Goal: Transaction & Acquisition: Purchase product/service

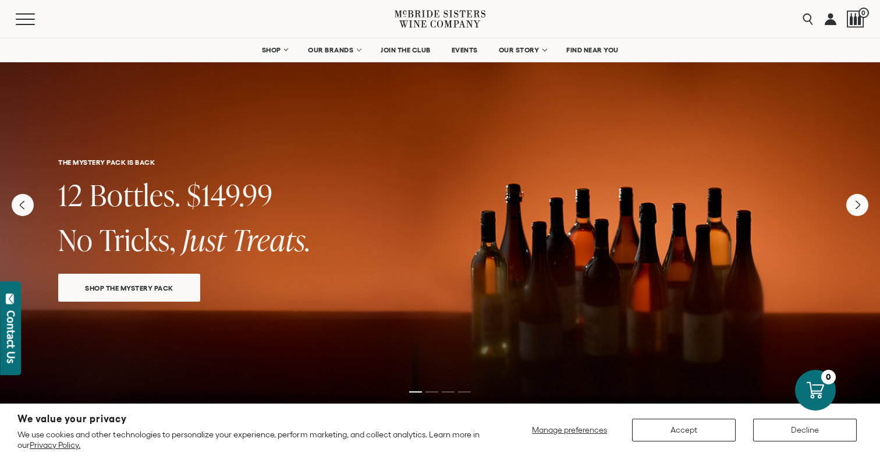
click at [161, 295] on link "SHOP THE MYSTERY PACK" at bounding box center [129, 287] width 142 height 28
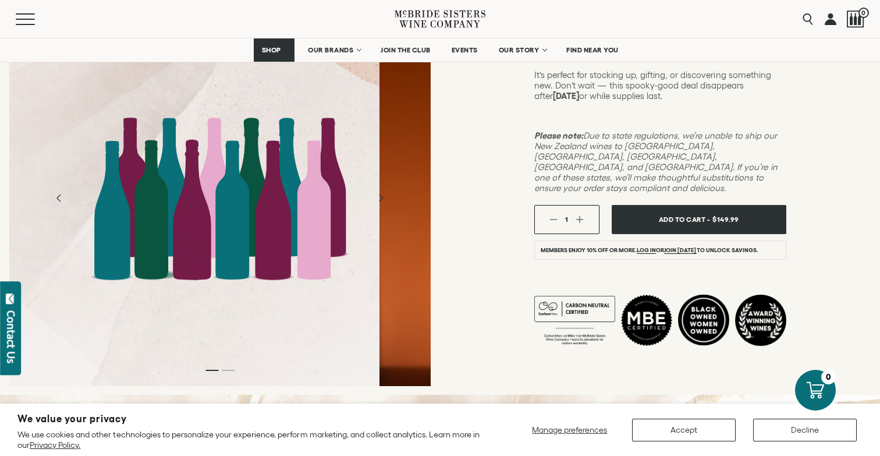
scroll to position [278, 0]
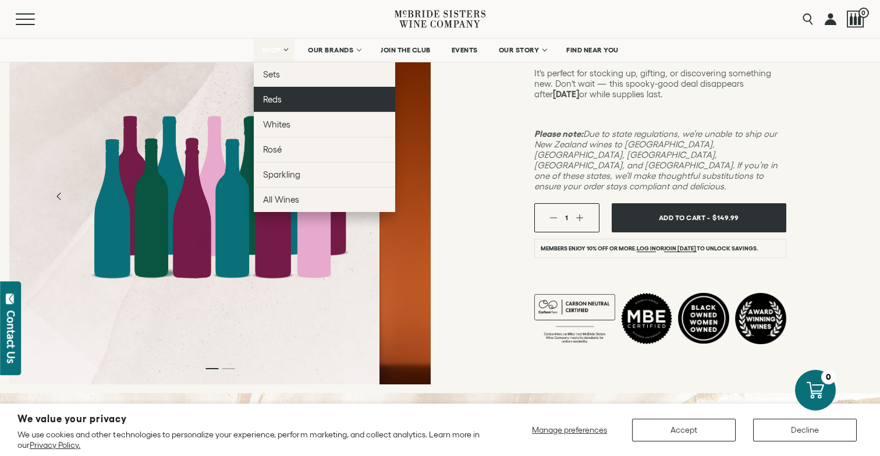
click at [265, 98] on span "Reds" at bounding box center [272, 99] width 19 height 10
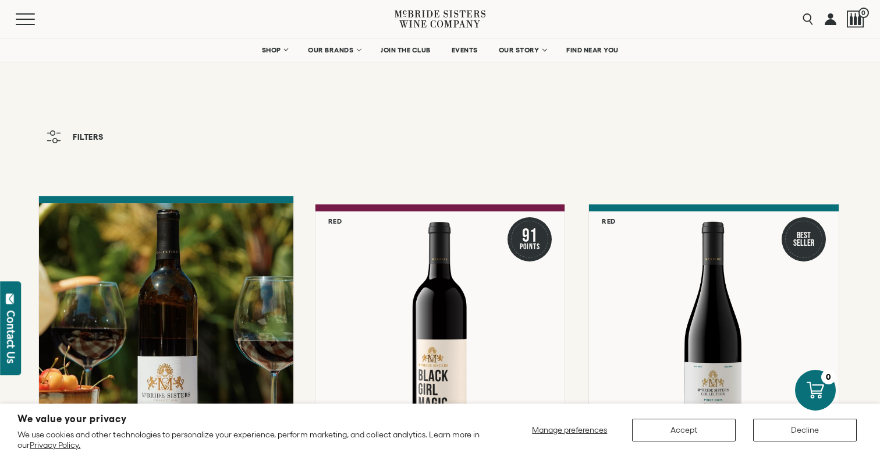
click at [161, 370] on div at bounding box center [166, 327] width 254 height 248
